Goal: Navigation & Orientation: Find specific page/section

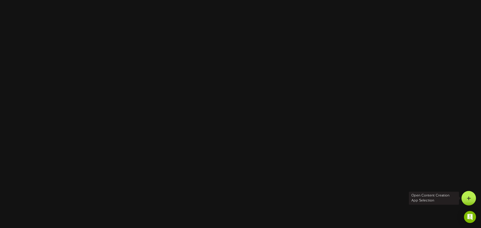
click at [467, 200] on div at bounding box center [469, 198] width 15 height 15
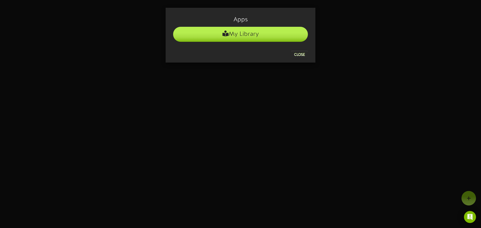
click at [234, 36] on li "My Library" at bounding box center [240, 34] width 135 height 15
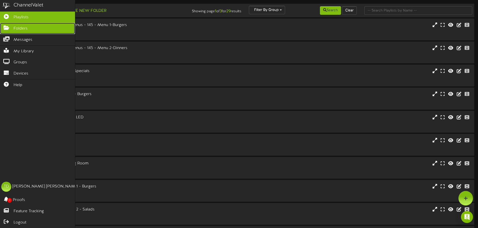
click at [8, 27] on icon at bounding box center [6, 27] width 13 height 4
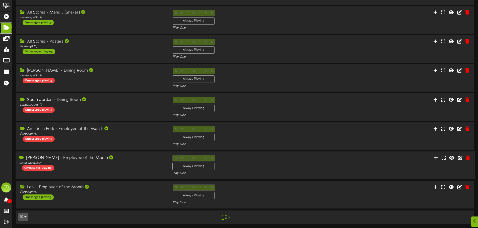
scroll to position [105, 0]
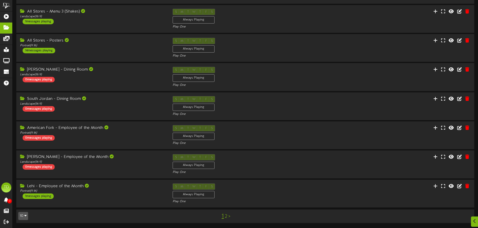
click at [225, 218] on link "2" at bounding box center [226, 217] width 3 height 6
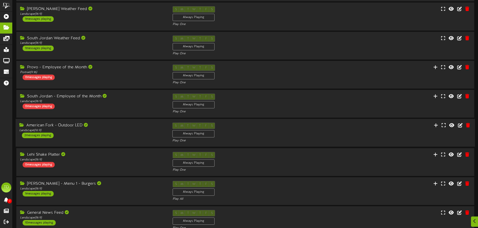
scroll to position [50, 0]
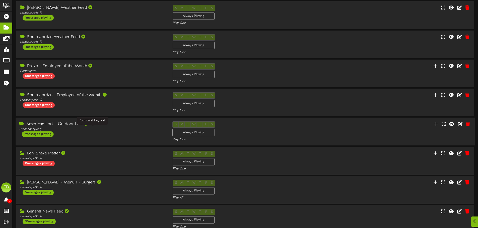
click at [114, 131] on div "Landscape ( 16:9 )" at bounding box center [91, 129] width 145 height 4
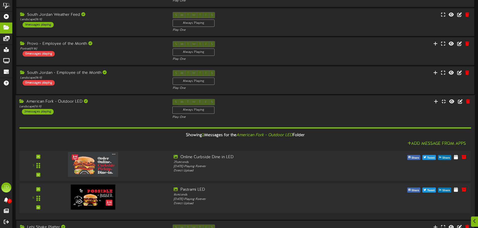
scroll to position [75, 0]
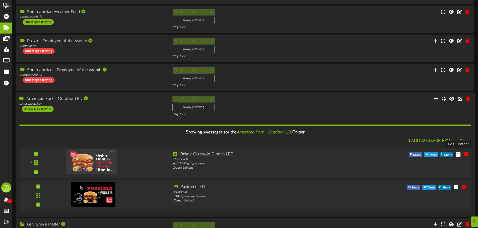
click at [459, 156] on icon at bounding box center [457, 154] width 5 height 6
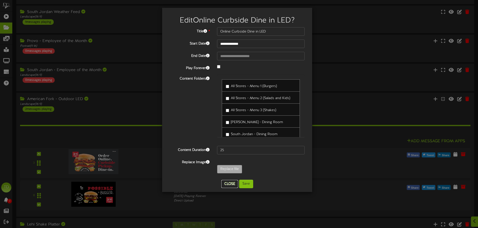
click at [227, 186] on button "Close" at bounding box center [229, 184] width 17 height 8
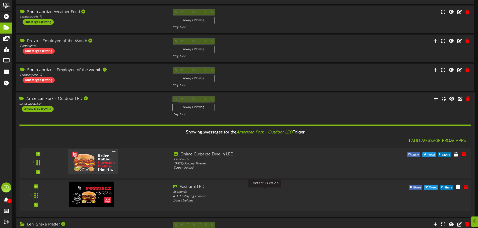
scroll to position [100, 0]
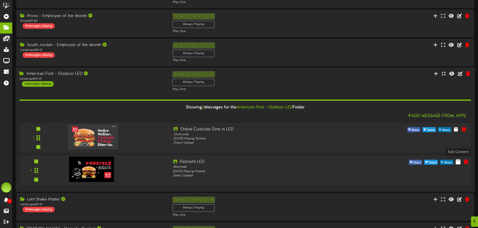
click at [457, 164] on icon at bounding box center [457, 162] width 5 height 6
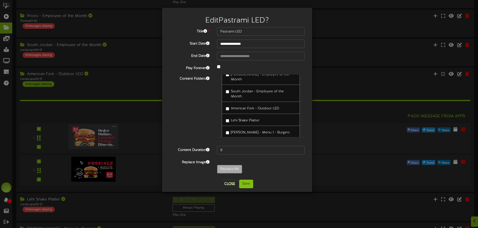
scroll to position [72, 0]
click at [225, 183] on button "Close" at bounding box center [229, 184] width 17 height 8
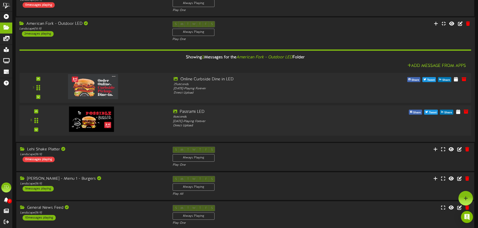
scroll to position [125, 0]
